Goal: Task Accomplishment & Management: Manage account settings

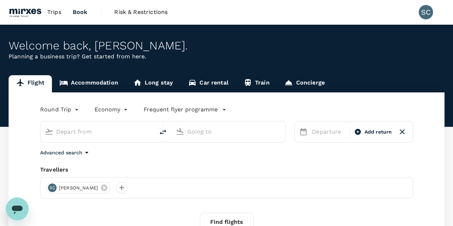
type input "roundtrip"
type input "Singapore Changi (SIN)"
type input "Kuching, [GEOGRAPHIC_DATA] (any)"
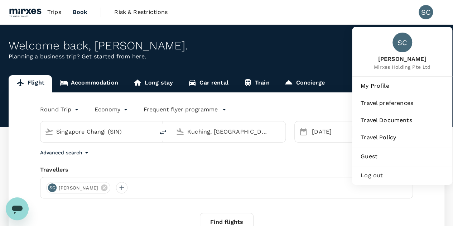
click at [424, 13] on div "SC" at bounding box center [425, 12] width 14 height 14
click at [424, 16] on div "SC" at bounding box center [425, 12] width 14 height 14
click at [406, 120] on span "Travel Documents" at bounding box center [401, 120] width 83 height 9
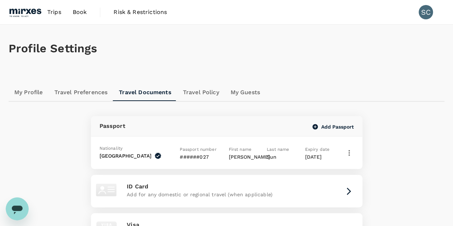
click at [22, 91] on link "My Profile" at bounding box center [29, 92] width 40 height 17
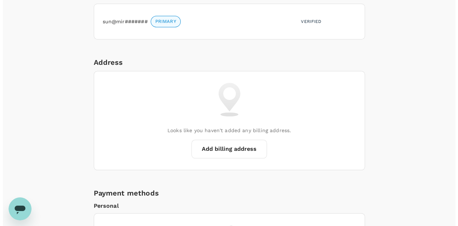
scroll to position [316, 0]
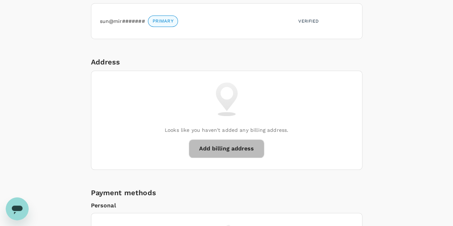
click at [248, 147] on button "Add billing address" at bounding box center [227, 148] width 76 height 19
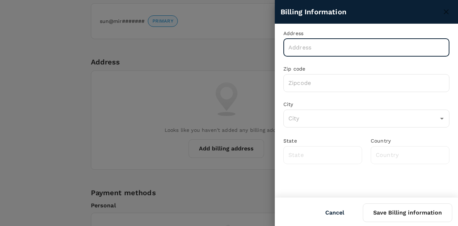
click at [301, 47] on input "text" at bounding box center [366, 48] width 166 height 18
paste input "[STREET_ADDRESS]"
drag, startPoint x: 425, startPoint y: 46, endPoint x: 452, endPoint y: 48, distance: 26.9
click at [452, 48] on div "Address [STREET_ADDRESS] ​ Zip code ​ City ​ State ​ Country ​" at bounding box center [366, 97] width 183 height 146
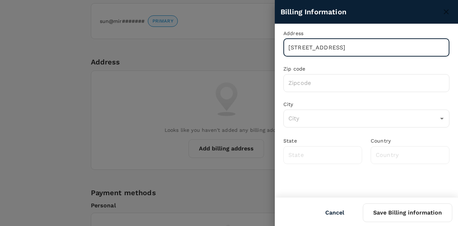
scroll to position [0, 31]
type input "[STREET_ADDRESS]"
click at [302, 85] on input "text" at bounding box center [366, 83] width 166 height 18
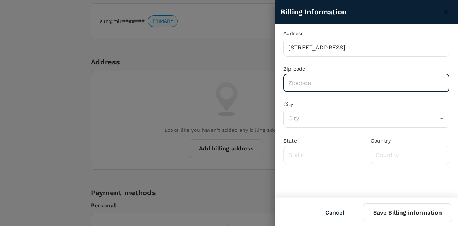
paste input "618305"
type input "618305"
click at [315, 121] on input "text" at bounding box center [361, 119] width 149 height 14
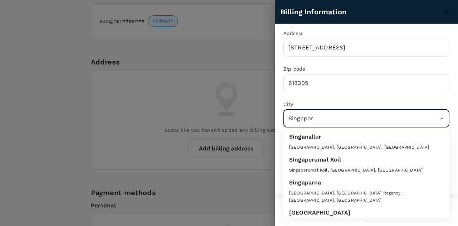
type input "[GEOGRAPHIC_DATA]"
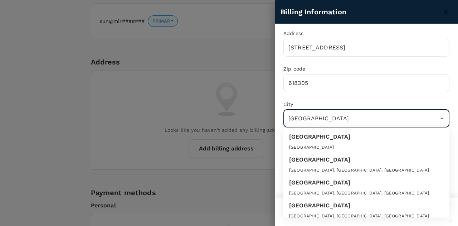
click at [326, 140] on div "[GEOGRAPHIC_DATA]" at bounding box center [366, 136] width 155 height 9
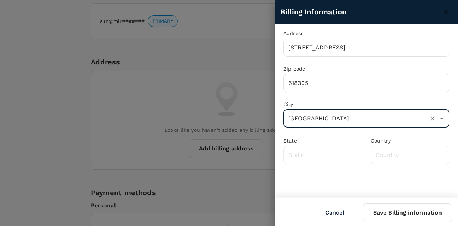
type input "[GEOGRAPHIC_DATA]"
click at [369, 180] on div "Address [STREET_ADDRESS] ​ Zip code [GEOGRAPHIC_DATA] [GEOGRAPHIC_DATA] ​ State…" at bounding box center [366, 110] width 183 height 173
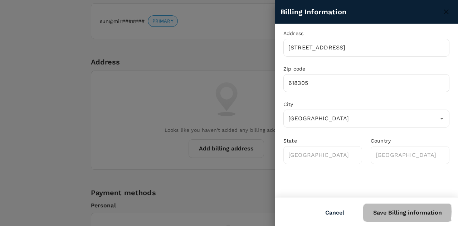
click at [396, 211] on button "Save Billing information" at bounding box center [407, 212] width 89 height 19
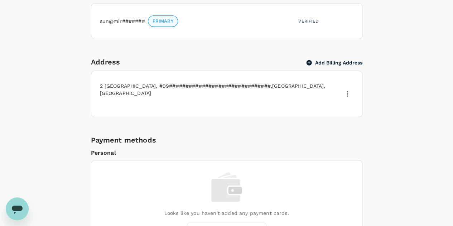
click at [349, 89] on icon "button" at bounding box center [347, 93] width 9 height 9
click at [339, 110] on span "Edit" at bounding box center [338, 107] width 19 height 9
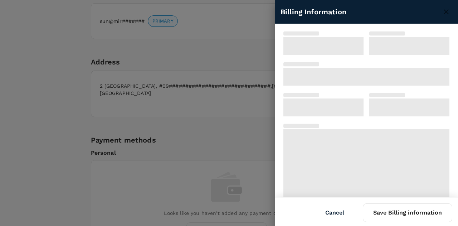
type input "[STREET_ADDRESS]"
type input "618305"
type input "[GEOGRAPHIC_DATA]"
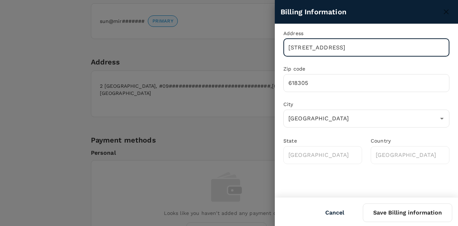
click at [375, 45] on input "[STREET_ADDRESS]" at bounding box center [366, 48] width 166 height 18
click at [390, 47] on input "[STREET_ADDRESS]" at bounding box center [366, 48] width 166 height 18
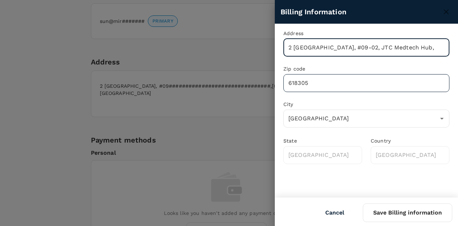
scroll to position [0, 1]
type input "2 [GEOGRAPHIC_DATA], #09-02, JTC Medtech Hub,"
click at [420, 211] on button "Save Billing information" at bounding box center [407, 212] width 89 height 19
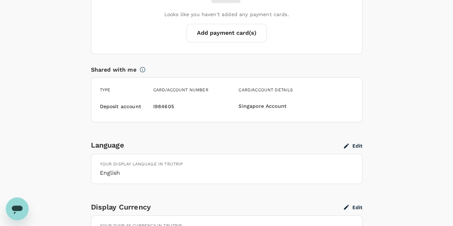
scroll to position [567, 0]
